Goal: Find specific page/section: Find specific page/section

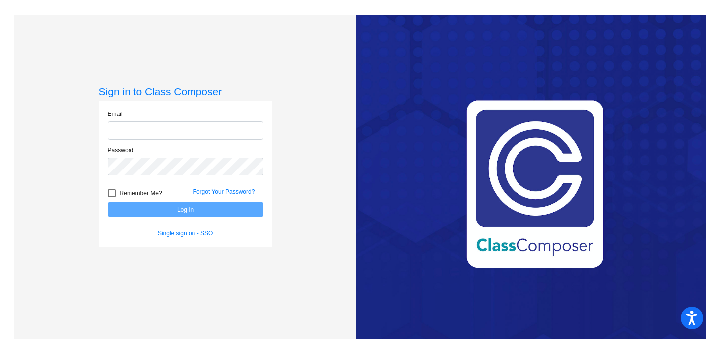
type input "[EMAIL_ADDRESS][DOMAIN_NAME]"
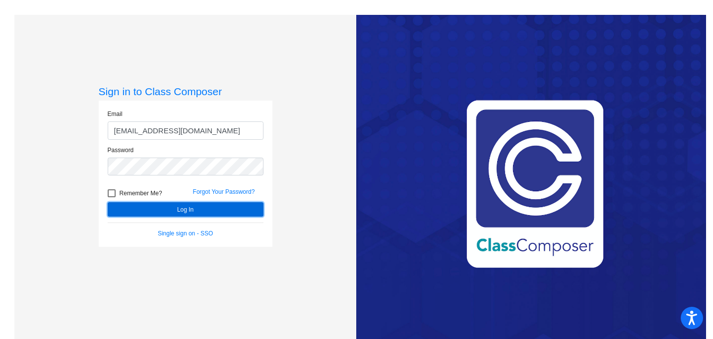
click at [228, 206] on button "Log In" at bounding box center [186, 209] width 156 height 14
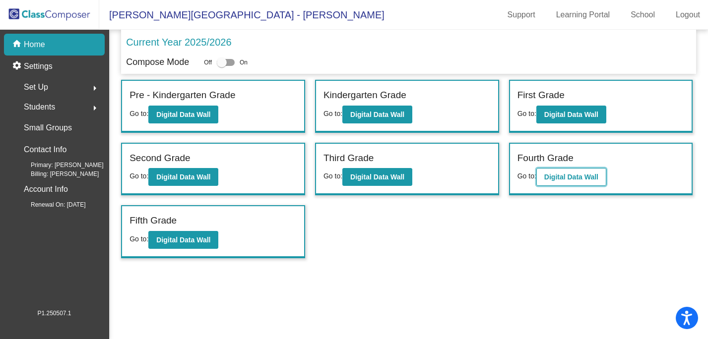
click at [598, 179] on b "Digital Data Wall" at bounding box center [571, 177] width 54 height 8
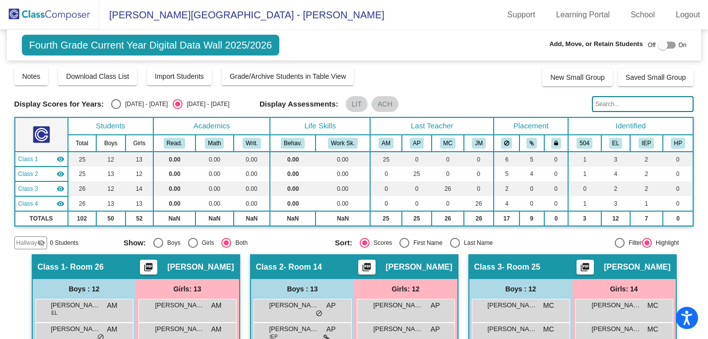
click at [22, 12] on img at bounding box center [49, 14] width 99 height 29
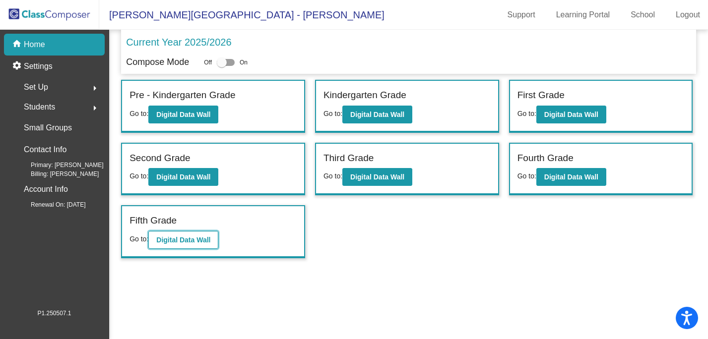
click at [191, 240] on b "Digital Data Wall" at bounding box center [183, 240] width 54 height 8
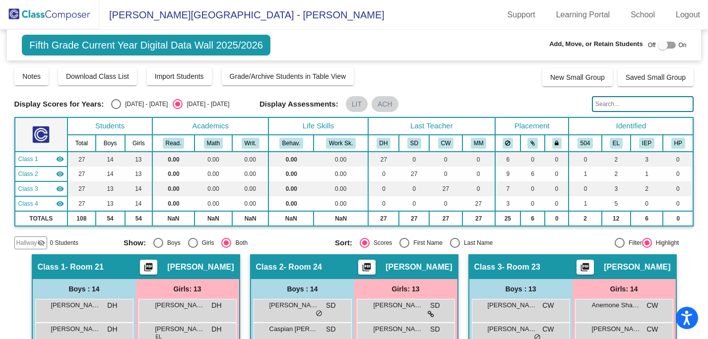
click at [605, 101] on input "text" at bounding box center [643, 104] width 102 height 16
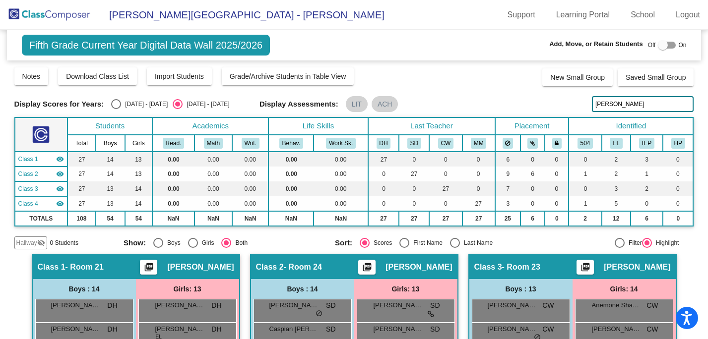
drag, startPoint x: 601, startPoint y: 104, endPoint x: 536, endPoint y: 96, distance: 65.4
click at [542, 98] on div "Display Scores for Years: [DATE] - [DATE] [DATE] - [DATE] Display Assessments: …" at bounding box center [353, 104] width 679 height 16
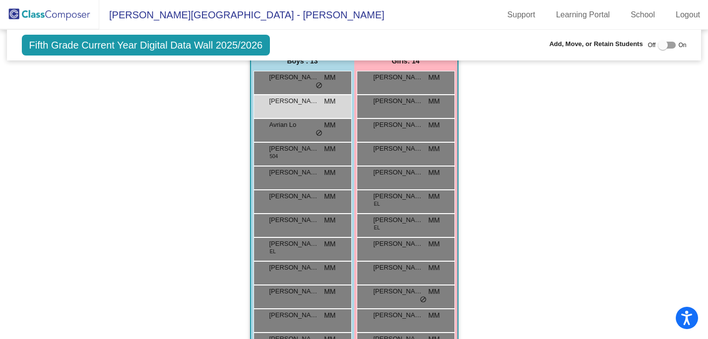
scroll to position [622, 0]
type input "kek"
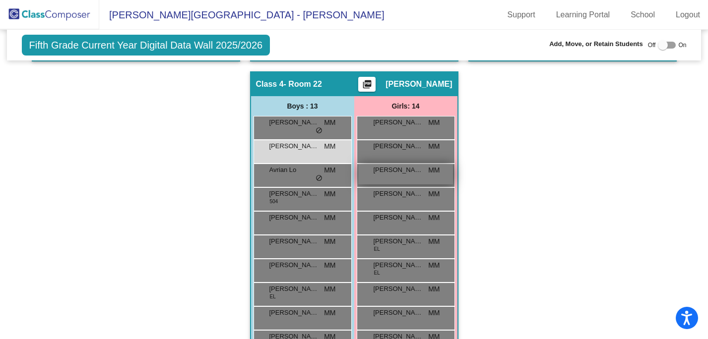
scroll to position [501, 0]
